Goal: Information Seeking & Learning: Learn about a topic

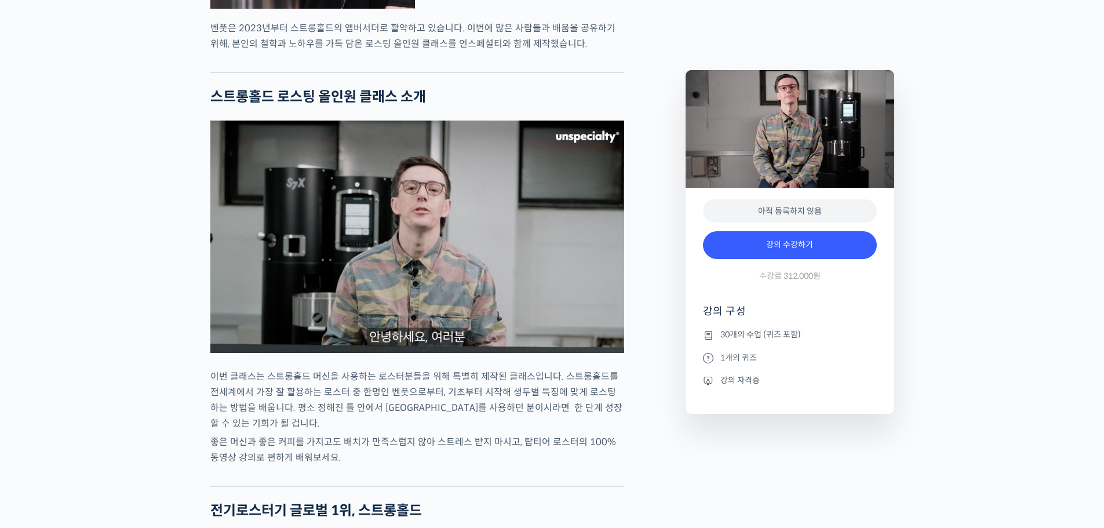
scroll to position [1217, 0]
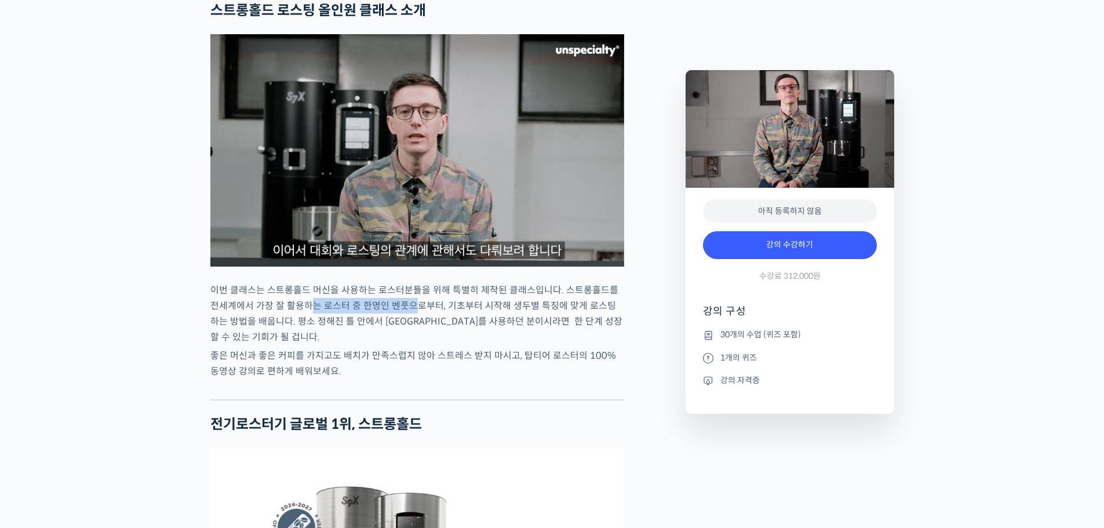
drag, startPoint x: 303, startPoint y: 334, endPoint x: 406, endPoint y: 333, distance: 102.6
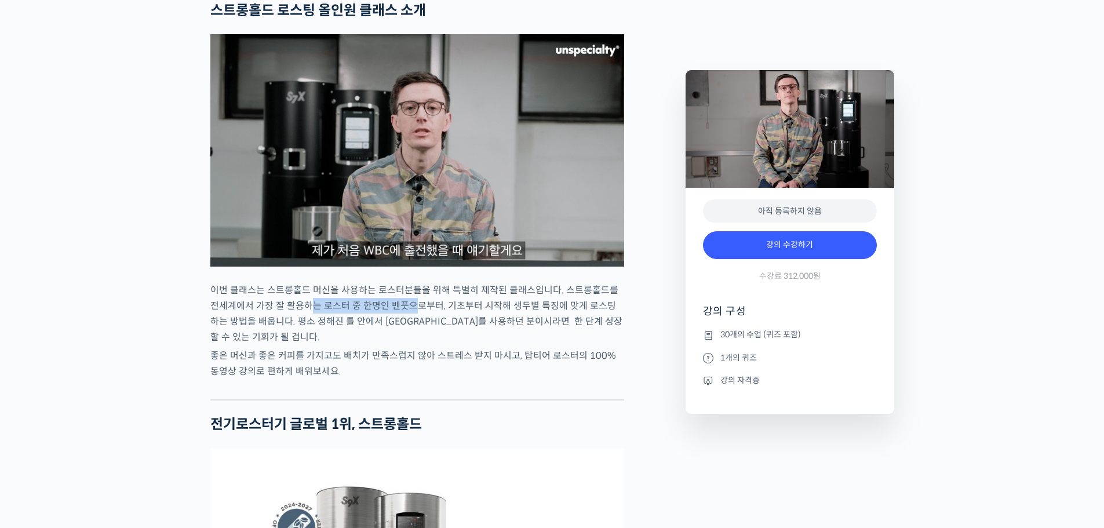
click at [406, 333] on p "이번 클래스는 스트롱홀드 머신을 사용하는 로스터분들을 위해 특별히 제작된 클래스입니다. 스트롱홀드를 전세계에서 가장 잘 활용하는 로스터 중 한…" at bounding box center [417, 313] width 414 height 63
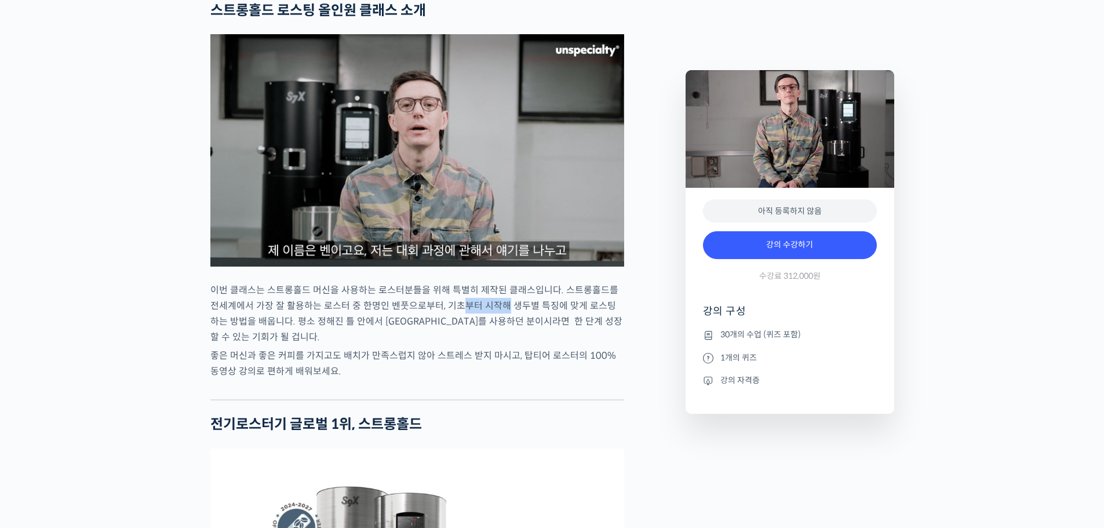
drag, startPoint x: 446, startPoint y: 333, endPoint x: 495, endPoint y: 333, distance: 49.2
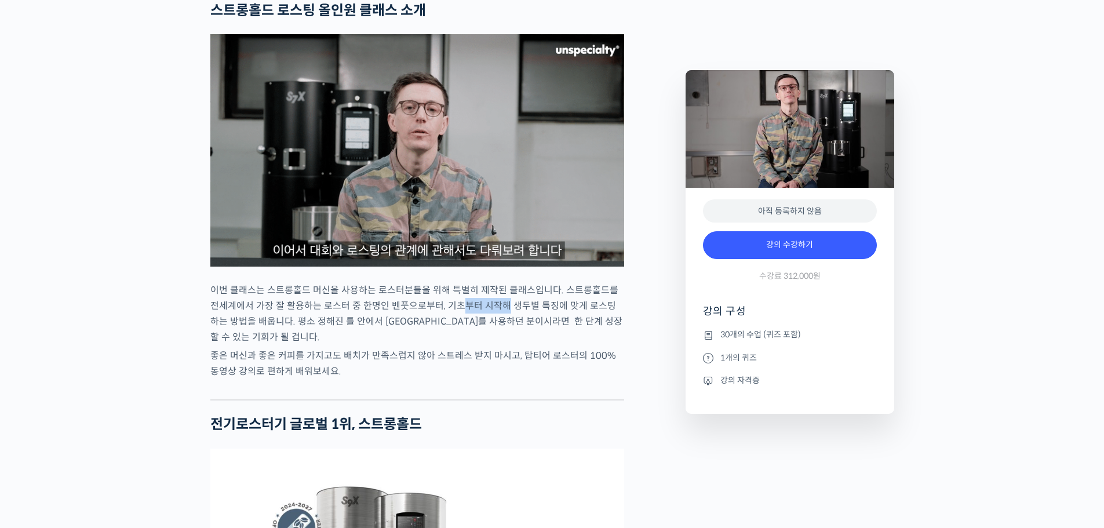
click at [495, 333] on p "이번 클래스는 스트롱홀드 머신을 사용하는 로스터분들을 위해 특별히 제작된 클래스입니다. 스트롱홀드를 전세계에서 가장 잘 활용하는 로스터 중 한…" at bounding box center [417, 313] width 414 height 63
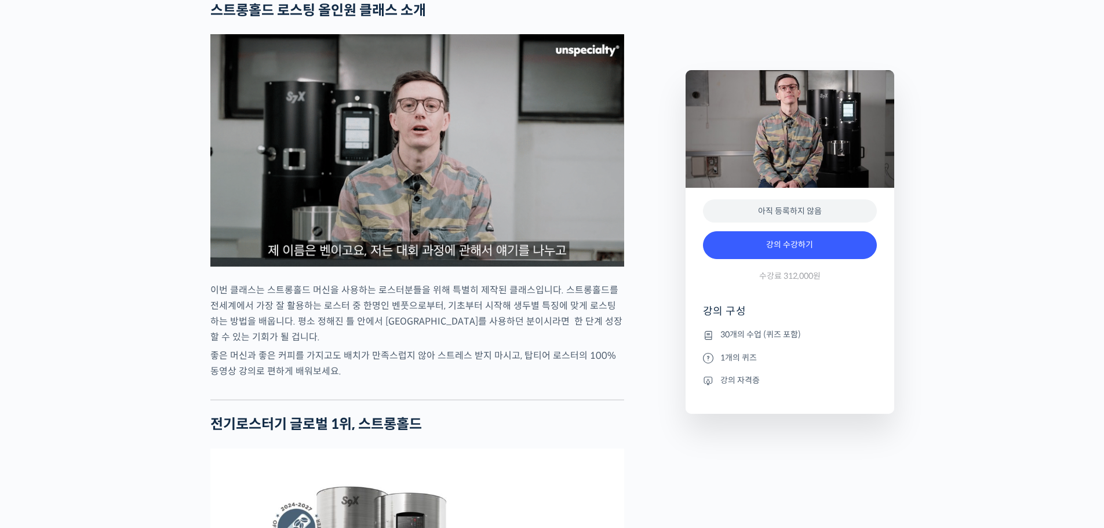
click at [540, 340] on p "이번 클래스는 스트롱홀드 머신을 사용하는 로스터분들을 위해 특별히 제작된 클래스입니다. 스트롱홀드를 전세계에서 가장 잘 활용하는 로스터 중 한…" at bounding box center [417, 313] width 414 height 63
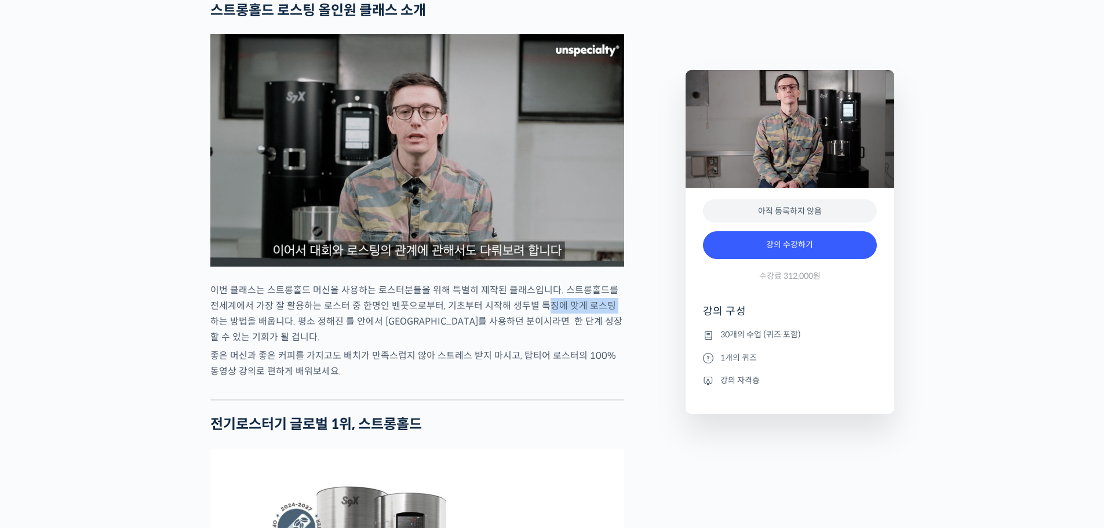
drag, startPoint x: 531, startPoint y: 335, endPoint x: 599, endPoint y: 336, distance: 67.8
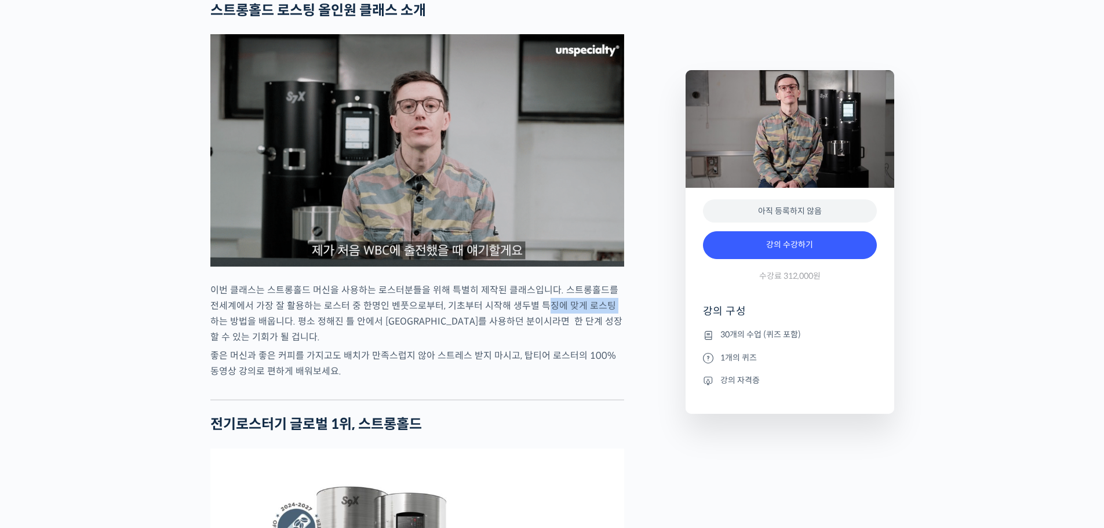
click at [599, 336] on p "이번 클래스는 스트롱홀드 머신을 사용하는 로스터분들을 위해 특별히 제작된 클래스입니다. 스트롱홀드를 전세계에서 가장 잘 활용하는 로스터 중 한…" at bounding box center [417, 313] width 414 height 63
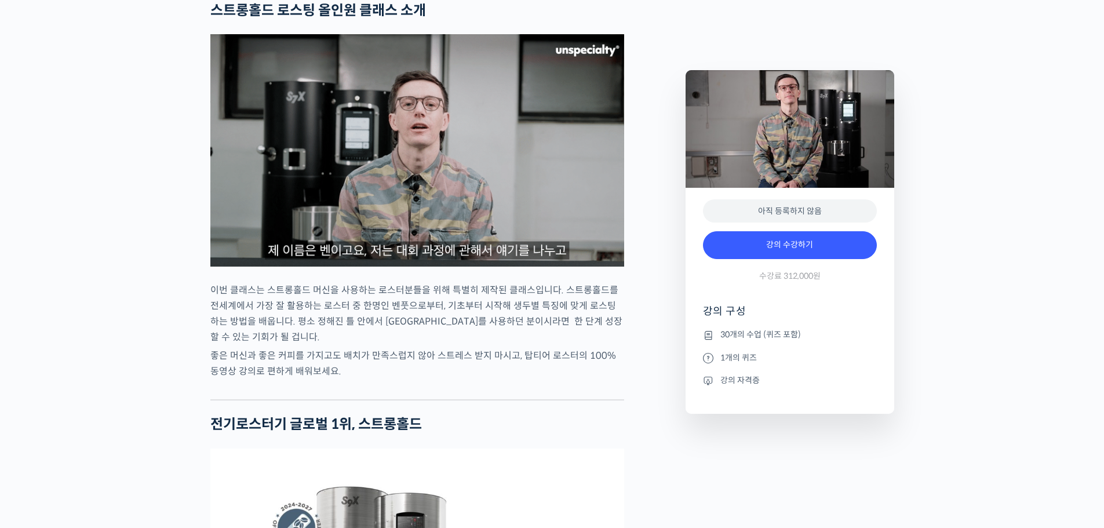
drag, startPoint x: 482, startPoint y: 358, endPoint x: 447, endPoint y: 355, distance: 35.5
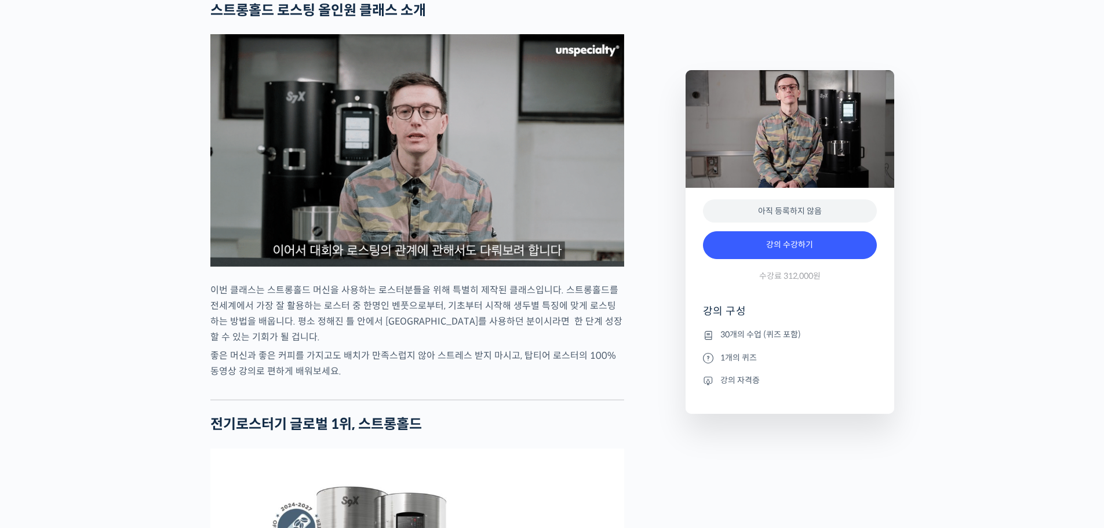
click at [479, 345] on p "이번 클래스는 스트롱홀드 머신을 사용하는 로스터분들을 위해 특별히 제작된 클래스입니다. 스트롱홀드를 전세계에서 가장 잘 활용하는 로스터 중 한…" at bounding box center [417, 313] width 414 height 63
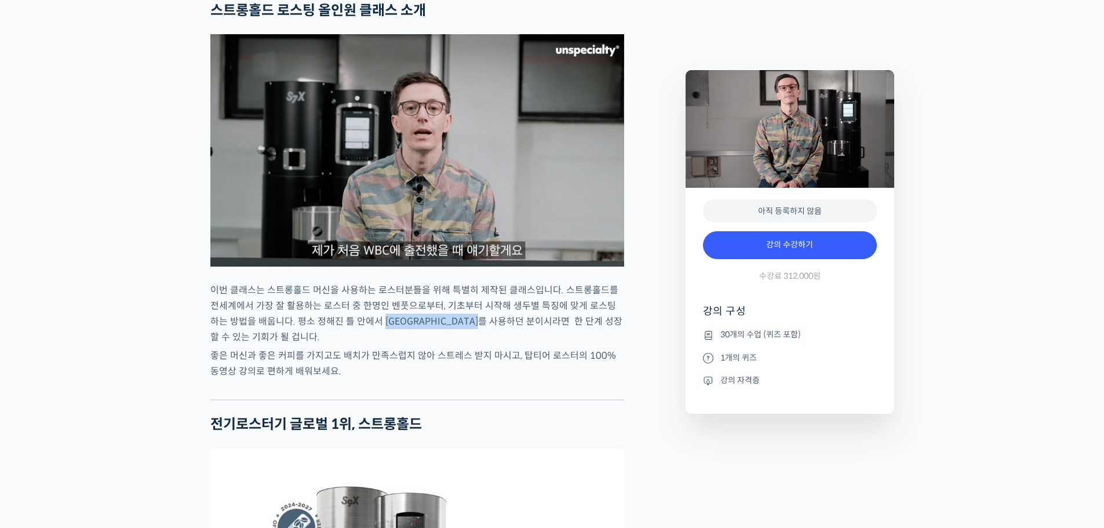
drag, startPoint x: 469, startPoint y: 351, endPoint x: 499, endPoint y: 353, distance: 30.2
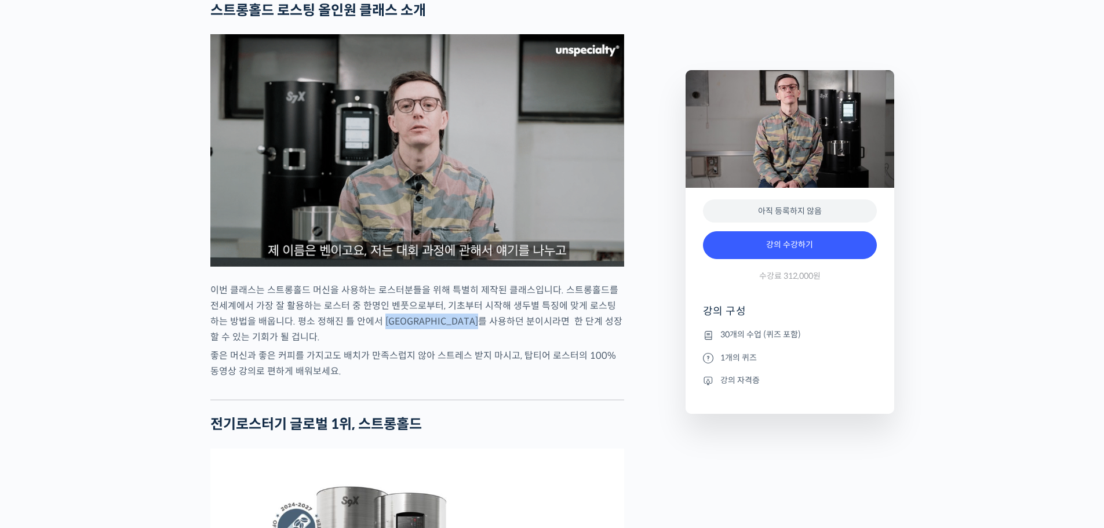
click at [499, 345] on p "이번 클래스는 스트롱홀드 머신을 사용하는 로스터분들을 위해 특별히 제작된 클래스입니다. 스트롱홀드를 전세계에서 가장 잘 활용하는 로스터 중 한…" at bounding box center [417, 313] width 414 height 63
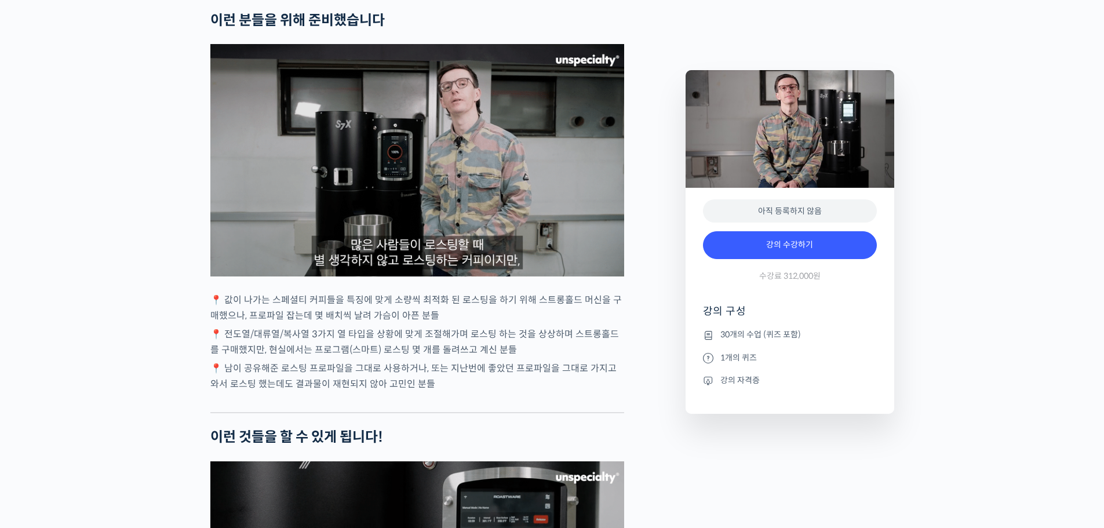
scroll to position [2433, 0]
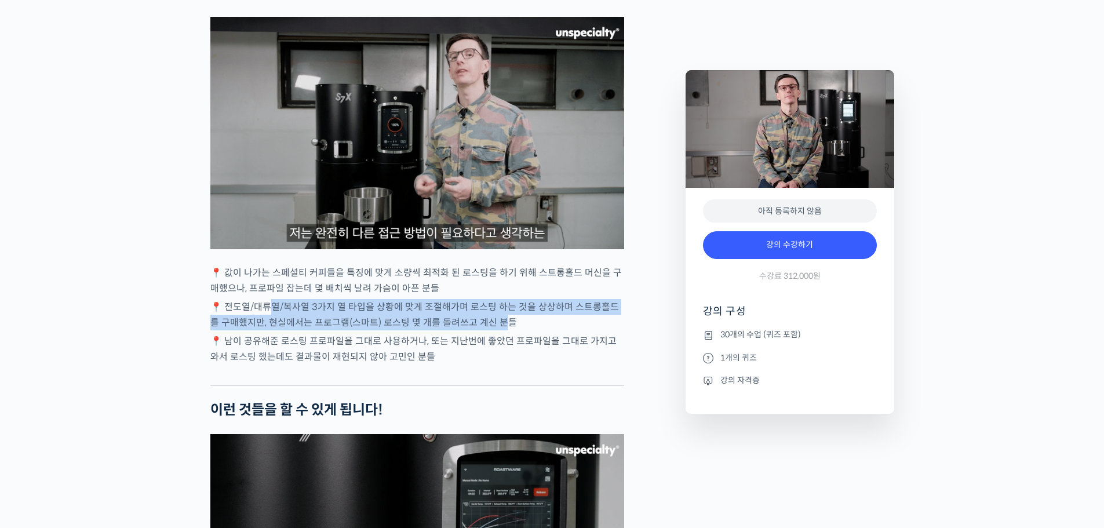
drag, startPoint x: 269, startPoint y: 337, endPoint x: 490, endPoint y: 353, distance: 221.3
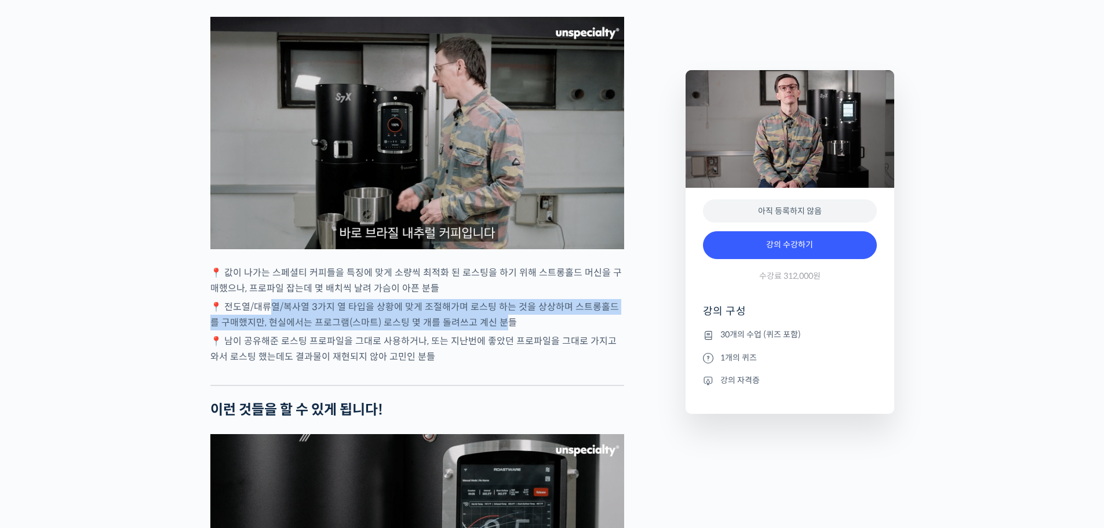
click at [490, 330] on p "📍 전도열/대류열/복사열 3가지 열 타입을 상황에 맞게 조절해가며 로스팅 하는 것을 상상하며 스트롱홀드를 구매했지만, 현실에서는 프로그램(스마…" at bounding box center [417, 314] width 414 height 31
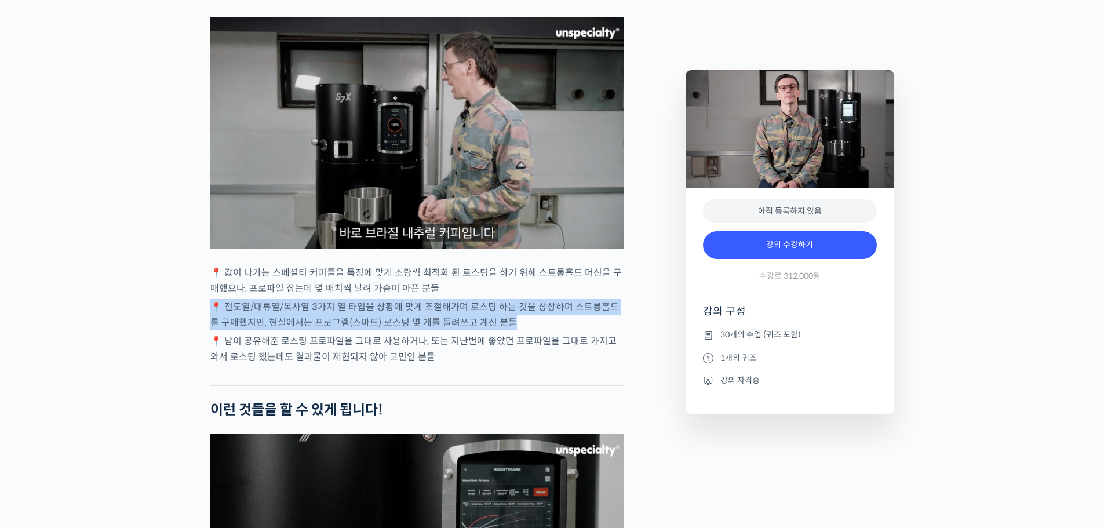
drag, startPoint x: 530, startPoint y: 349, endPoint x: 196, endPoint y: 335, distance: 334.6
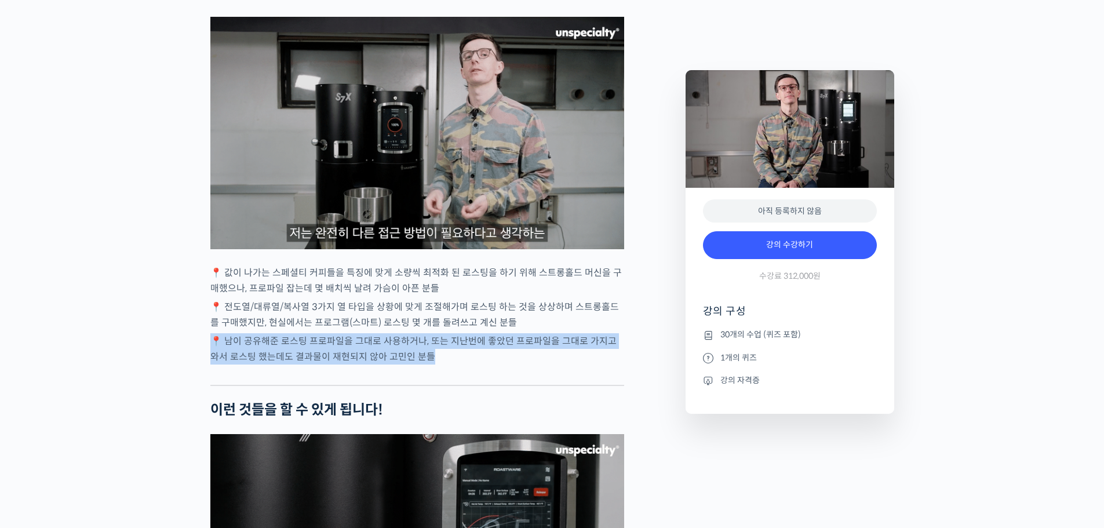
drag, startPoint x: 441, startPoint y: 386, endPoint x: 190, endPoint y: 373, distance: 251.2
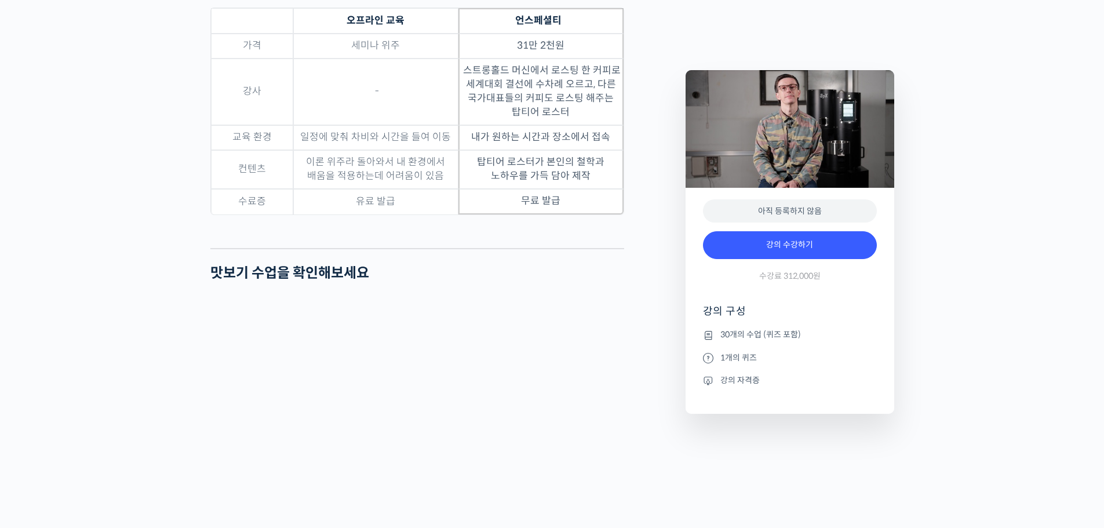
scroll to position [3534, 0]
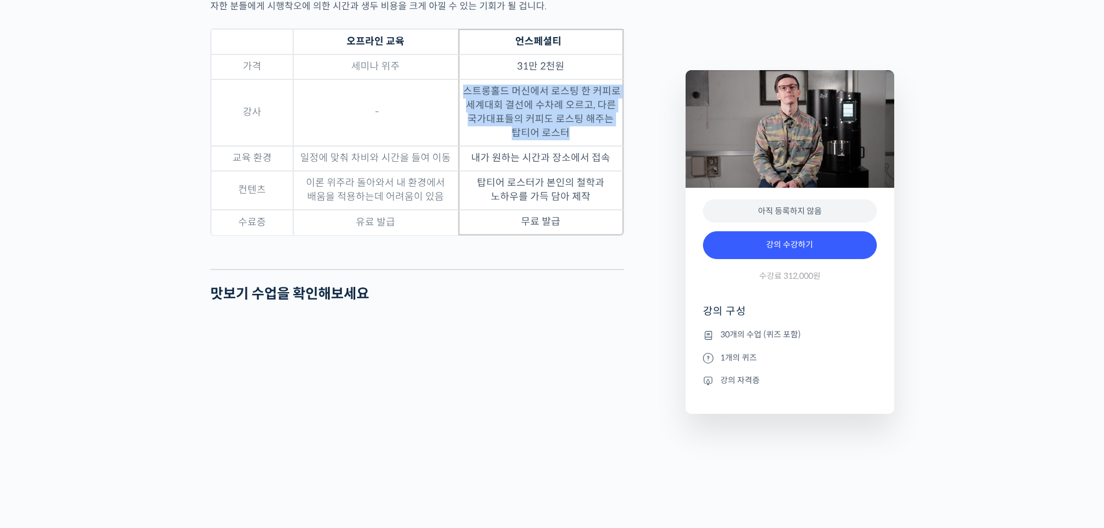
drag, startPoint x: 469, startPoint y: 121, endPoint x: 593, endPoint y: 162, distance: 130.5
click at [593, 146] on td "스트롱홀드 머신에서 로스팅 한 커피로 세계대회 결선에 수차례 오르고, 다른 국가대표들의 커피도 로스팅 해주는 탑티어 로스터" at bounding box center [540, 112] width 165 height 67
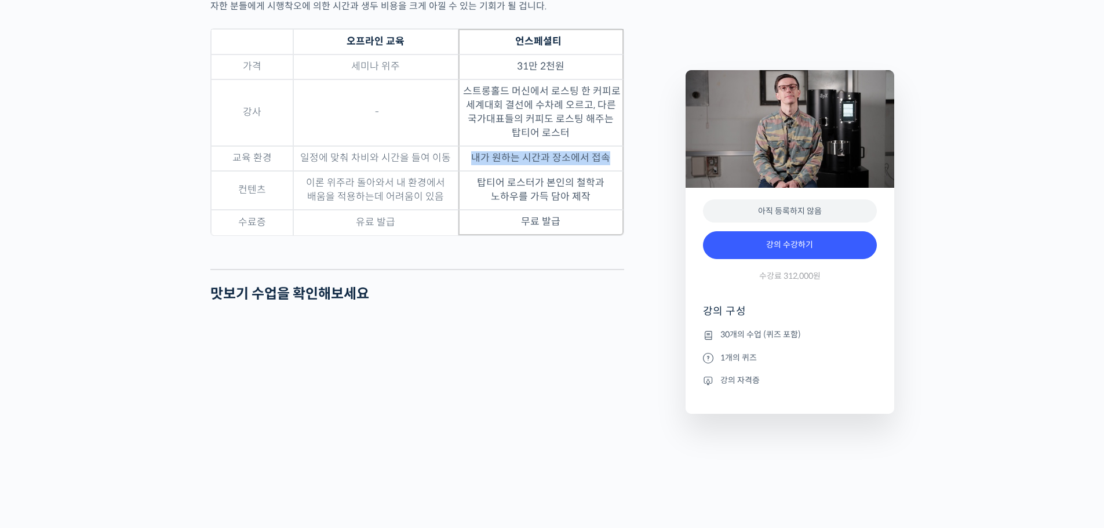
drag, startPoint x: 472, startPoint y: 188, endPoint x: 614, endPoint y: 184, distance: 142.0
click at [614, 171] on td "내가 원하는 시간과 장소에서 접속" at bounding box center [540, 158] width 165 height 25
drag, startPoint x: 480, startPoint y: 213, endPoint x: 601, endPoint y: 218, distance: 120.6
click at [601, 210] on td "탑티어 로스터가 본인의 철학과 노하우를 가득 담아 제작" at bounding box center [540, 190] width 165 height 39
drag, startPoint x: 574, startPoint y: 246, endPoint x: 501, endPoint y: 248, distance: 73.6
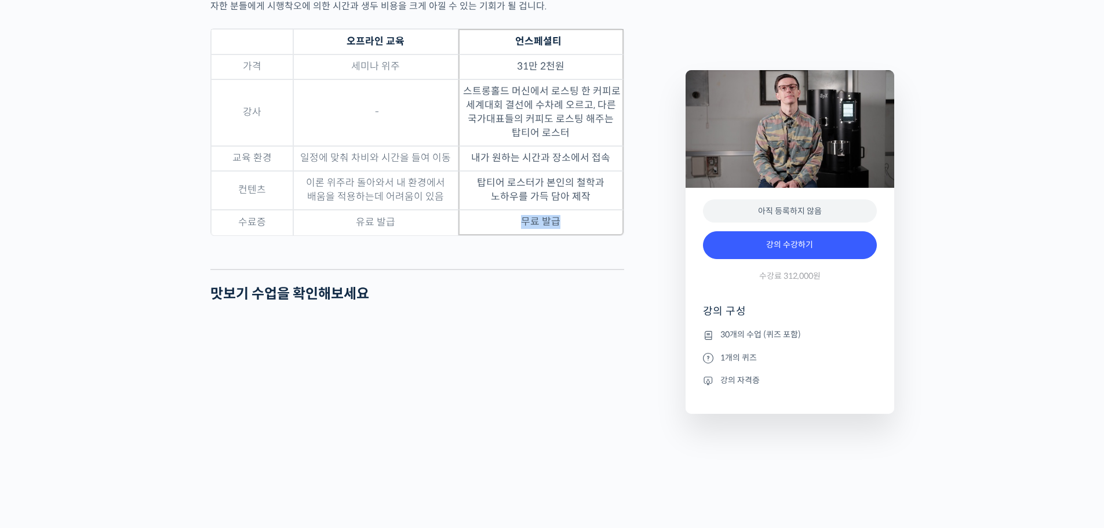
click at [501, 235] on td "무료 발급" at bounding box center [540, 222] width 165 height 25
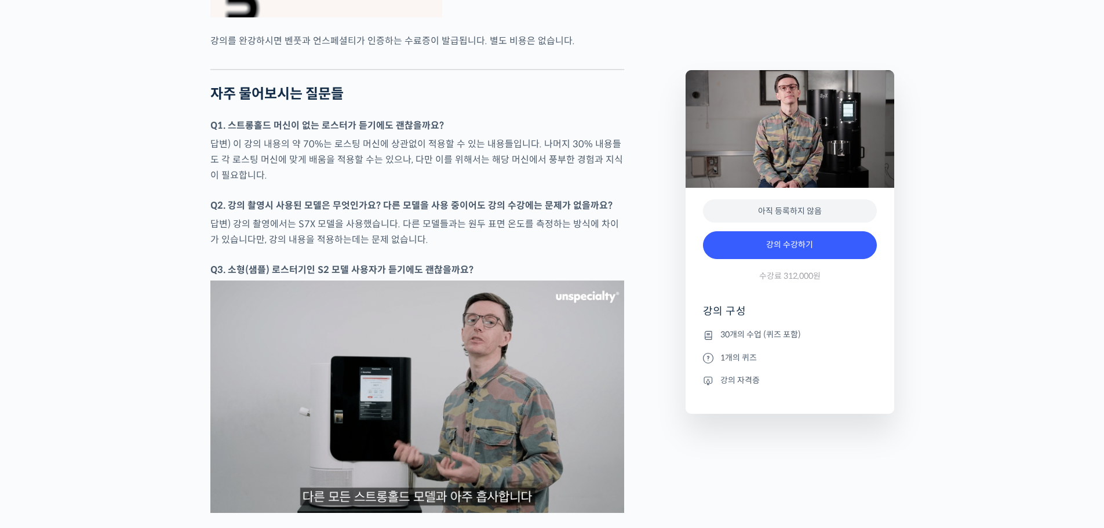
scroll to position [4809, 0]
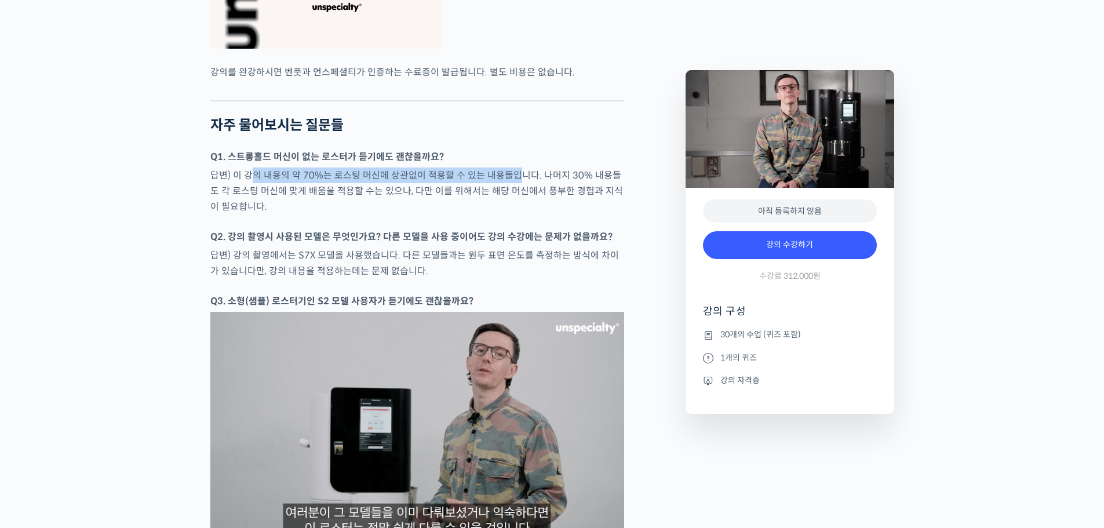
drag, startPoint x: 249, startPoint y: 203, endPoint x: 512, endPoint y: 202, distance: 263.6
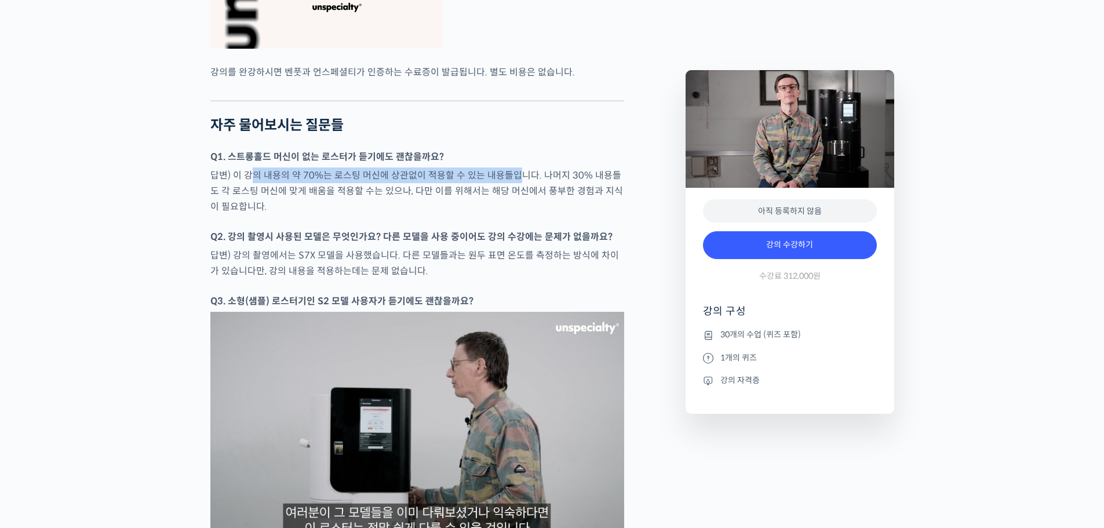
click at [512, 202] on p "답변) 이 강의 내용의 약 70%는 로스팅 머신에 상관없이 적용할 수 있는 내용들입니다. 나머지 30% 내용들도 각 로스팅 머신에 맞게 배움을…" at bounding box center [417, 190] width 414 height 47
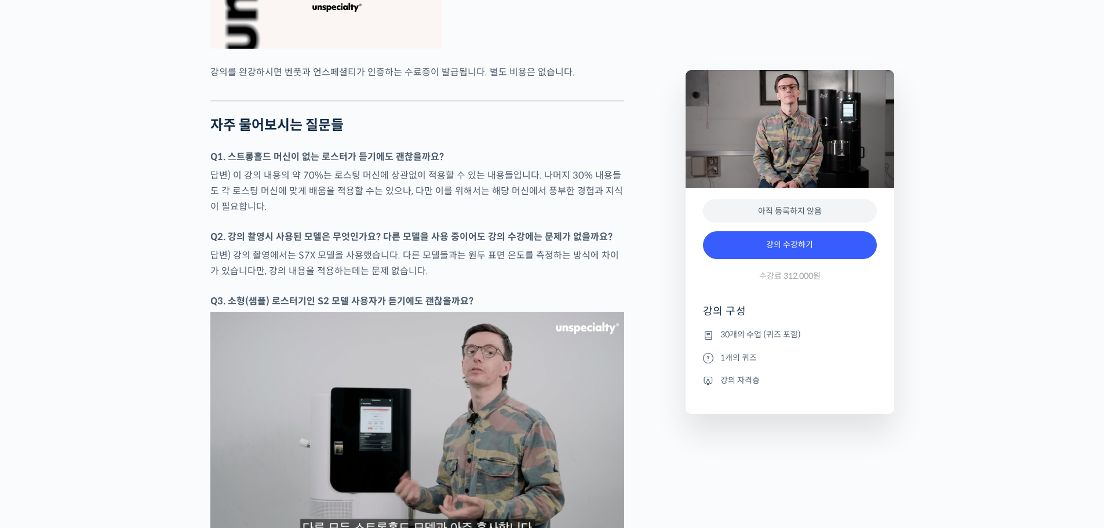
click at [535, 202] on p "답변) 이 강의 내용의 약 70%는 로스팅 머신에 상관없이 적용할 수 있는 내용들입니다. 나머지 30% 내용들도 각 로스팅 머신에 맞게 배움을…" at bounding box center [417, 190] width 414 height 47
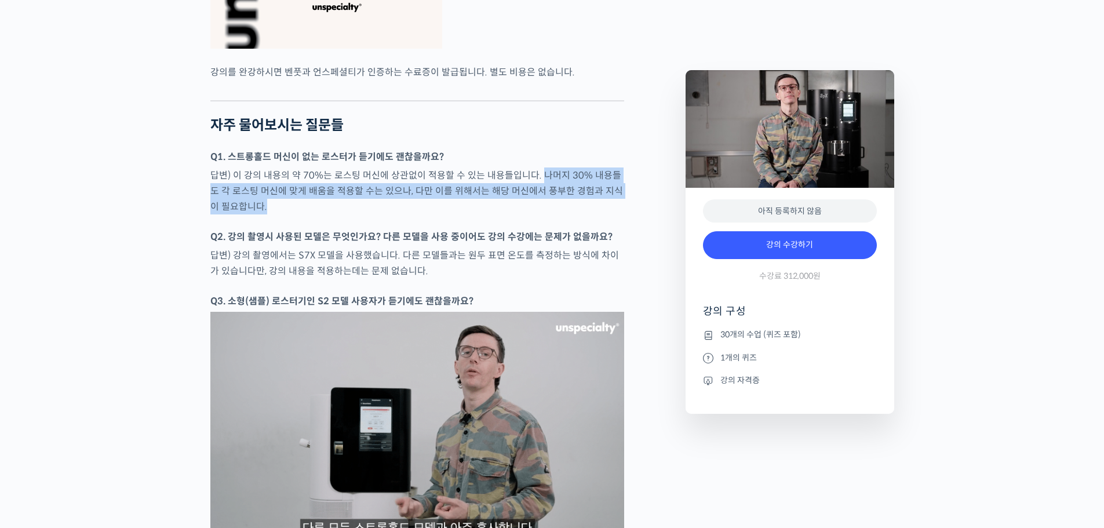
drag, startPoint x: 535, startPoint y: 202, endPoint x: 588, endPoint y: 232, distance: 60.2
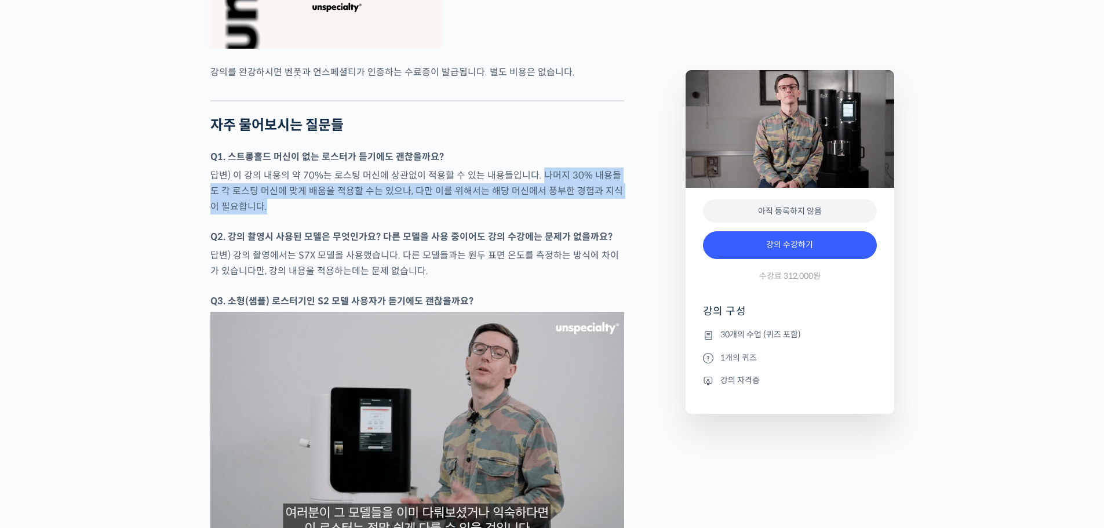
click at [588, 214] on p "답변) 이 강의 내용의 약 70%는 로스팅 머신에 상관없이 적용할 수 있는 내용들입니다. 나머지 30% 내용들도 각 로스팅 머신에 맞게 배움을…" at bounding box center [417, 190] width 414 height 47
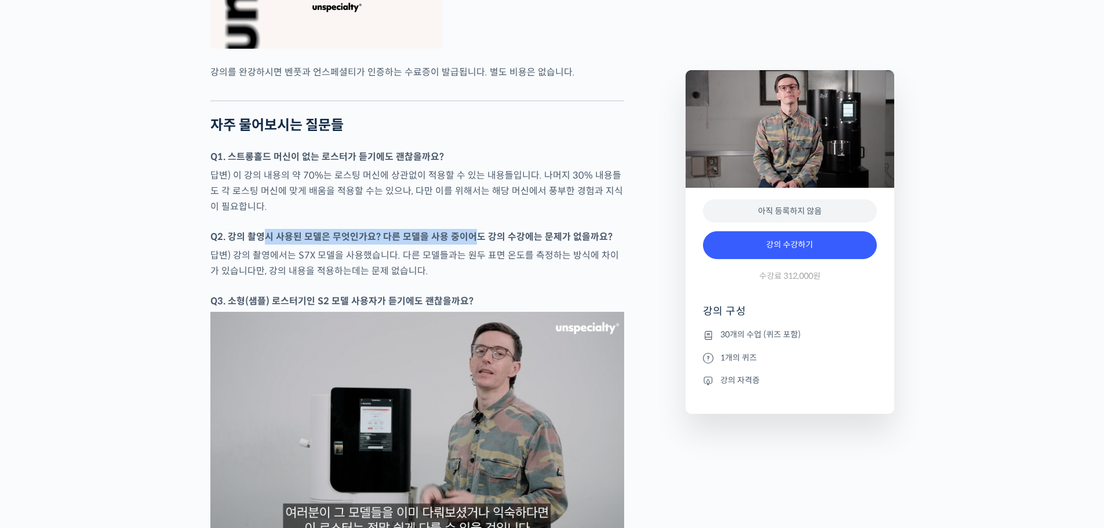
drag, startPoint x: 261, startPoint y: 265, endPoint x: 482, endPoint y: 273, distance: 221.5
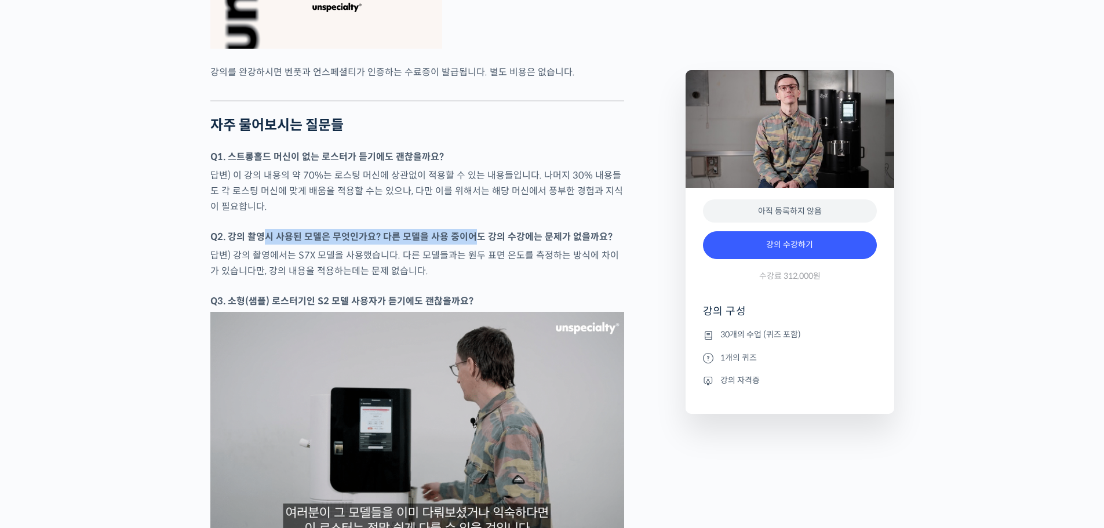
click at [468, 245] on p "Q2. 강의 촬영시 사용된 모델은 무엇인가요? 다른 모델을 사용 중이어도 강의 수강에는 문제가 없을까요?" at bounding box center [417, 237] width 414 height 16
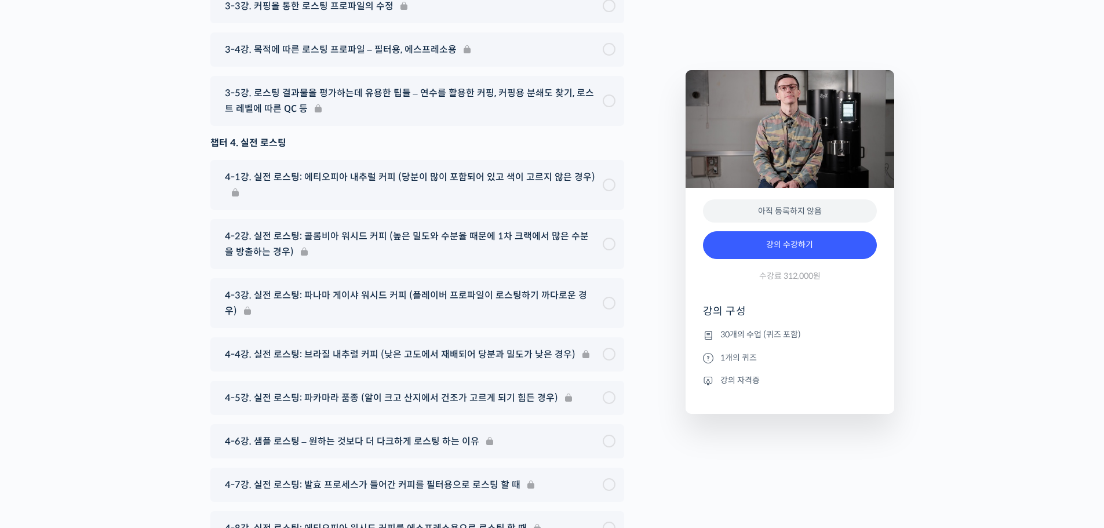
scroll to position [6663, 0]
